Goal: Navigation & Orientation: Find specific page/section

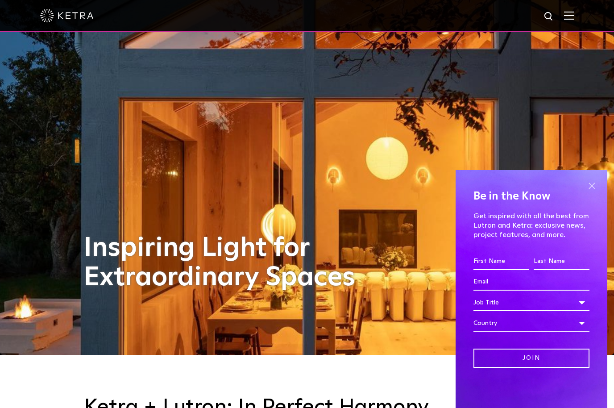
click at [594, 181] on span at bounding box center [591, 185] width 13 height 13
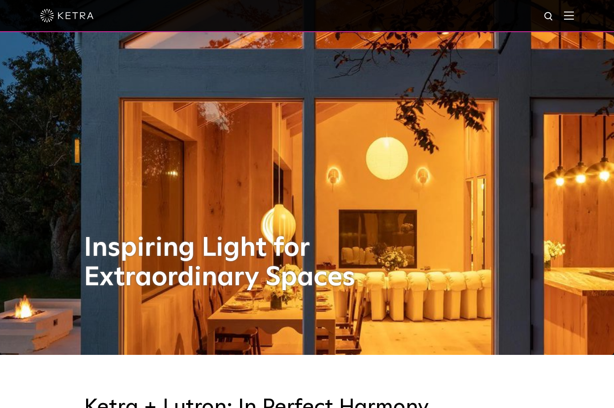
click at [567, 11] on img at bounding box center [569, 15] width 10 height 8
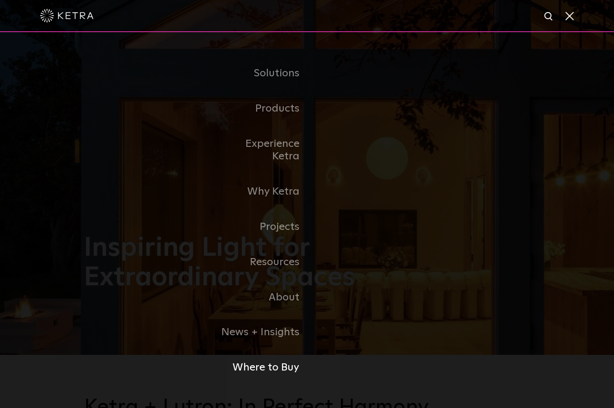
click at [290, 371] on link "Where to Buy" at bounding box center [260, 367] width 91 height 35
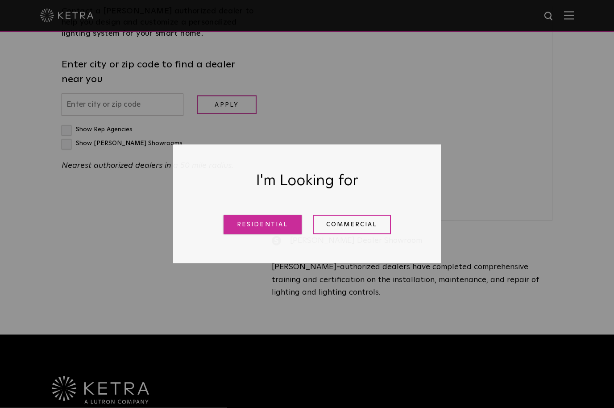
scroll to position [314, 0]
click at [269, 234] on link "Residential" at bounding box center [263, 224] width 78 height 19
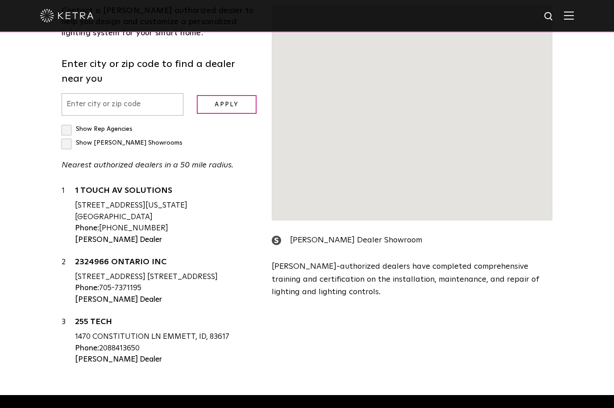
scroll to position [228, 0]
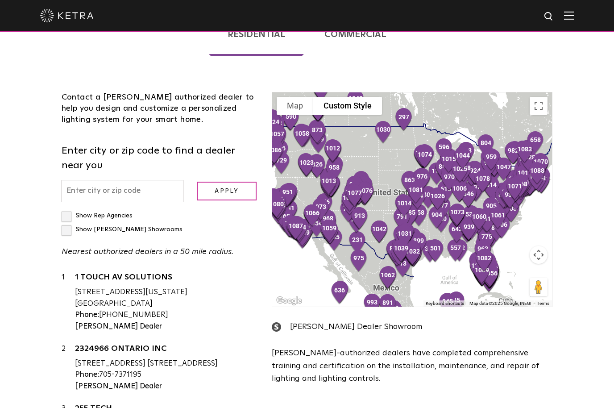
click at [159, 180] on input "text" at bounding box center [123, 191] width 122 height 23
type input "33133"
click at [233, 182] on input "Apply" at bounding box center [227, 191] width 60 height 19
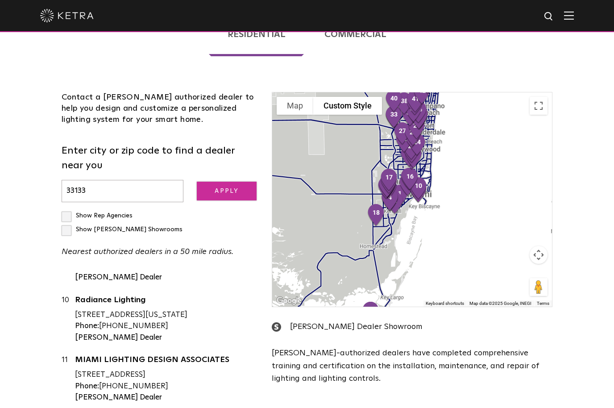
scroll to position [583, 0]
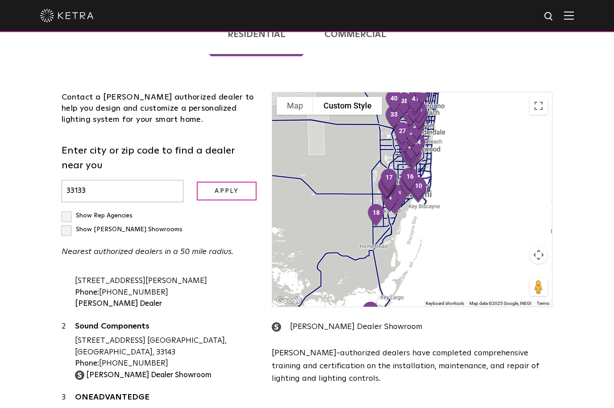
click at [147, 226] on label "Show [PERSON_NAME] Showrooms" at bounding box center [122, 229] width 121 height 6
click at [67, 209] on input "Show [PERSON_NAME] Showrooms" at bounding box center [65, 212] width 6 height 6
checkbox input "true"
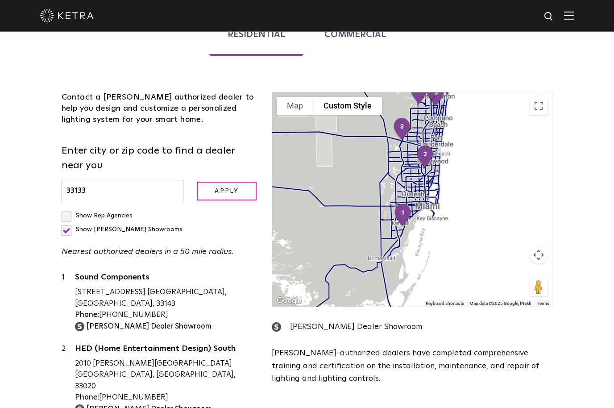
scroll to position [0, 0]
click at [383, 125] on div at bounding box center [412, 199] width 280 height 214
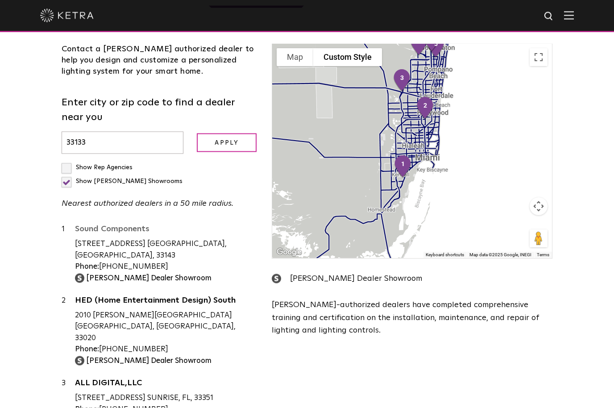
scroll to position [277, 0]
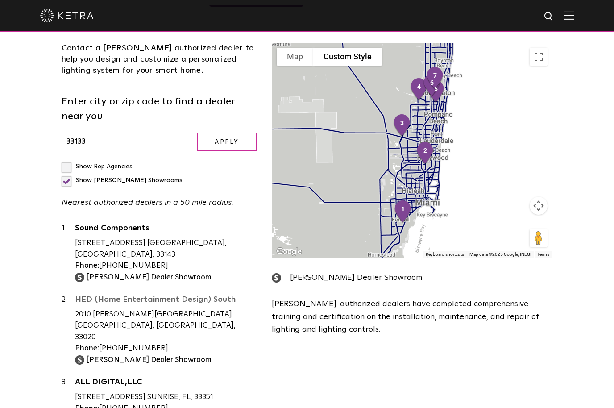
click at [443, 70] on img "6" at bounding box center [432, 85] width 26 height 31
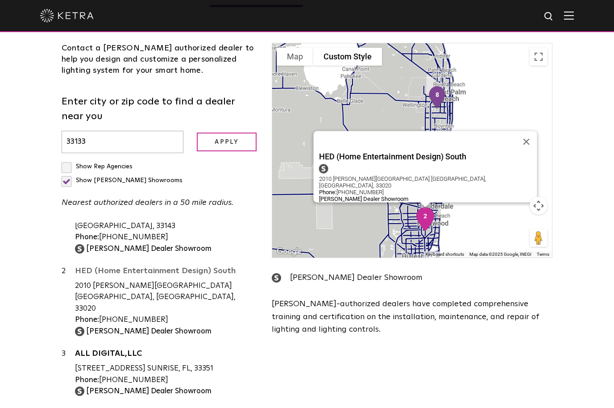
scroll to position [36, 0]
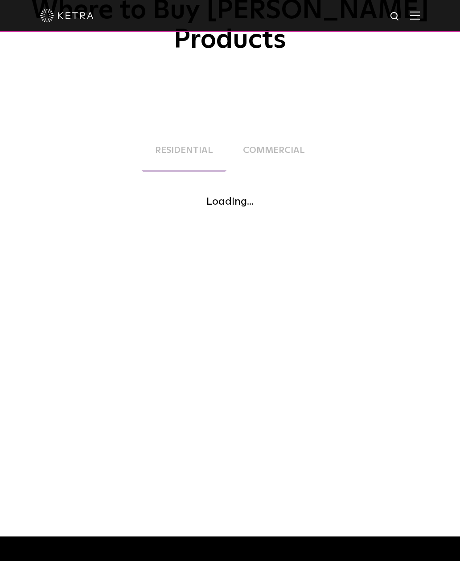
scroll to position [111, 0]
